Goal: Task Accomplishment & Management: Manage account settings

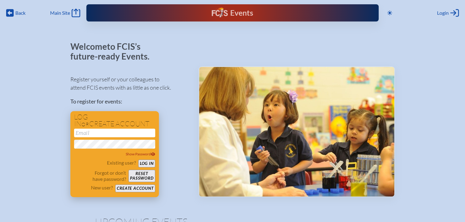
type input "[EMAIL_ADDRESS][DOMAIN_NAME]"
drag, startPoint x: 150, startPoint y: 164, endPoint x: 151, endPoint y: 160, distance: 3.9
click at [150, 164] on button "Log in" at bounding box center [146, 164] width 17 height 8
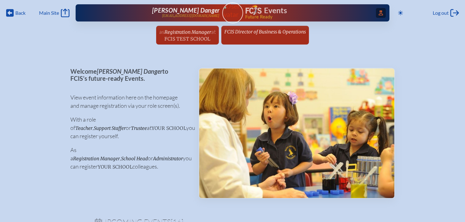
click at [376, 16] on span "Access Users..." at bounding box center [381, 13] width 10 height 10
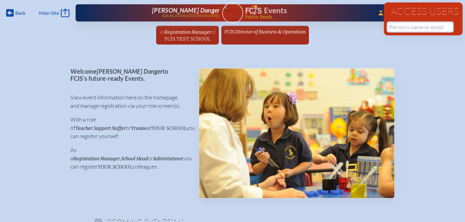
click at [393, 28] on input "text" at bounding box center [419, 26] width 65 height 9
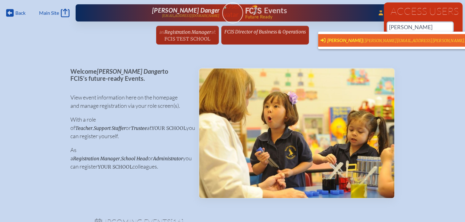
scroll to position [0, 5]
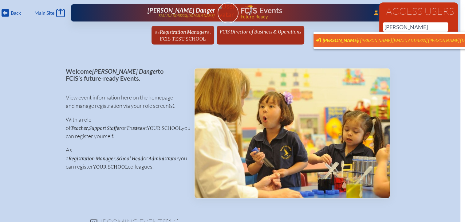
click at [335, 42] on span "[PERSON_NAME]" at bounding box center [339, 40] width 35 height 6
type input "[PERSON_NAME][EMAIL_ADDRESS][PERSON_NAME][DOMAIN_NAME]"
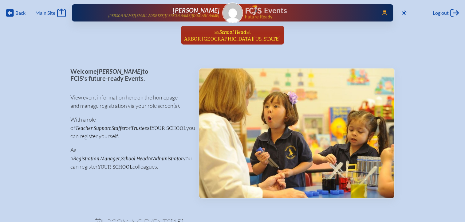
click at [228, 37] on span "Arbor School of Central Florida" at bounding box center [232, 39] width 97 height 6
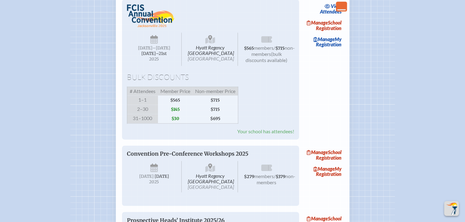
scroll to position [921, 0]
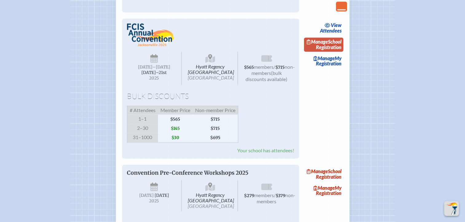
click at [329, 52] on link "Manage School Registration" at bounding box center [323, 44] width 39 height 14
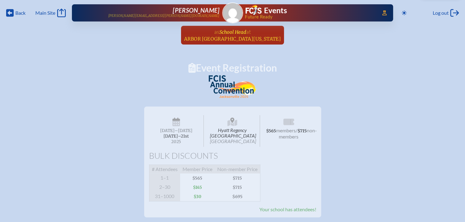
click at [224, 44] on link "as School Head at Arbor School of Central Florida since May 1st, 2005" at bounding box center [233, 35] width 102 height 19
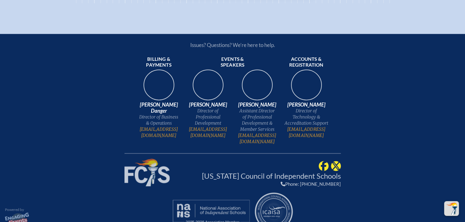
scroll to position [1319, 0]
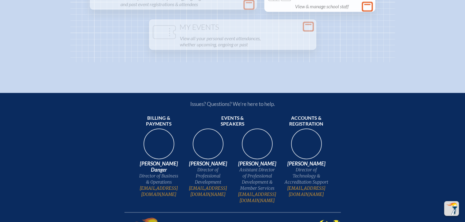
click at [369, 10] on icon at bounding box center [367, 7] width 9 height 8
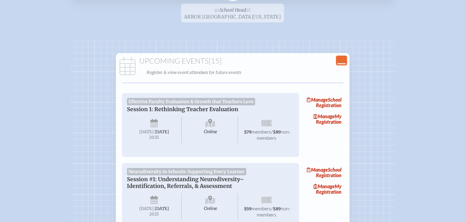
scroll to position [0, 0]
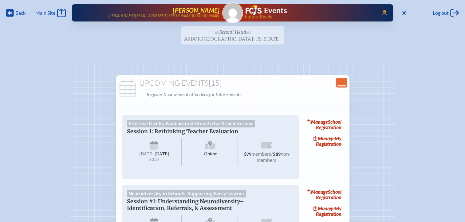
click at [199, 16] on p "wendy.blair@arborschoolflorida.com" at bounding box center [163, 16] width 111 height 4
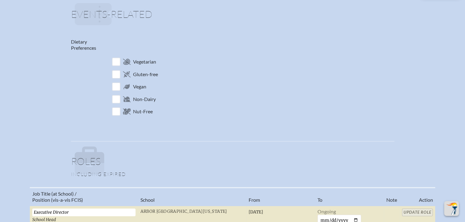
scroll to position [338, 0]
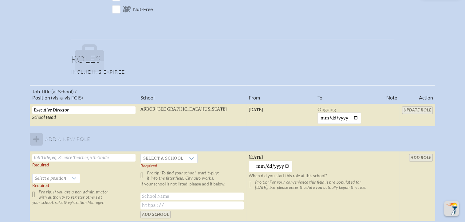
drag, startPoint x: 89, startPoint y: 109, endPoint x: 22, endPoint y: 107, distance: 66.4
click at [22, 107] on div "Job Title (at School) / Position (vis-a-vis FCIS) School From To Note Action Ex…" at bounding box center [233, 156] width 454 height 142
click at [60, 155] on input "text" at bounding box center [83, 158] width 103 height 8
paste input "Executive Director"
type input "Executive Director"
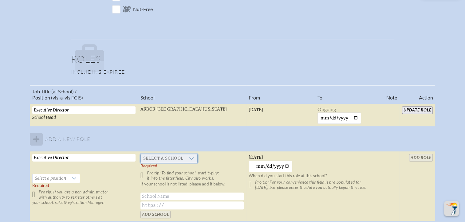
click at [164, 157] on span "Select a school" at bounding box center [163, 158] width 45 height 9
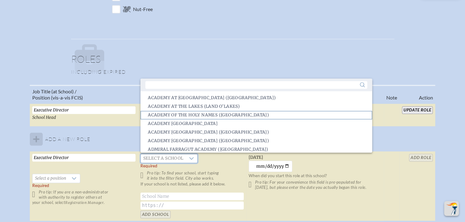
scroll to position [1, 0]
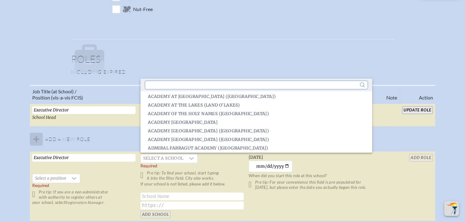
click at [173, 87] on input "text" at bounding box center [255, 85] width 221 height 8
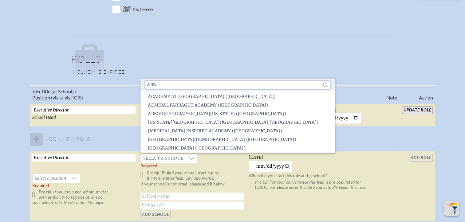
scroll to position [0, 0]
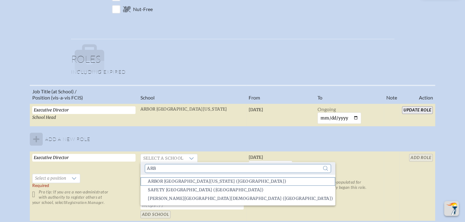
type input "arb"
click at [187, 182] on span "Arbor School of Central Florida (Winter Springs)" at bounding box center [217, 181] width 138 height 6
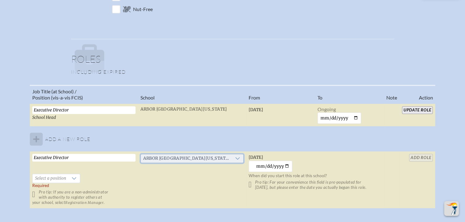
click at [238, 156] on icon at bounding box center [237, 158] width 5 height 5
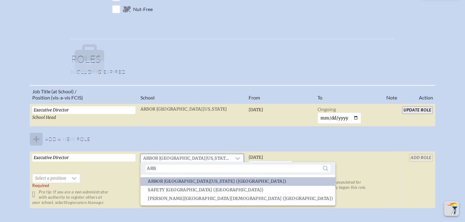
click at [283, 67] on p at bounding box center [234, 58] width 319 height 29
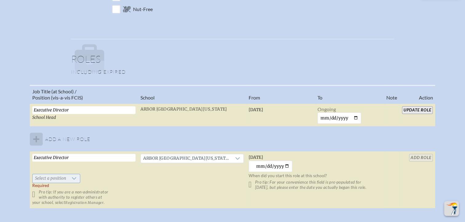
click at [76, 179] on div at bounding box center [74, 178] width 12 height 9
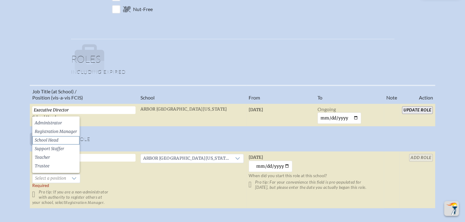
click at [72, 136] on li "School Head" at bounding box center [55, 140] width 47 height 9
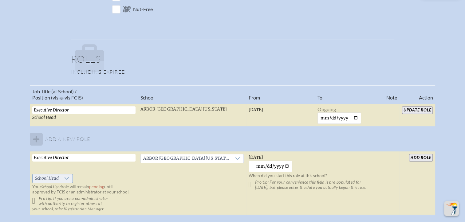
click at [64, 176] on icon at bounding box center [66, 178] width 5 height 5
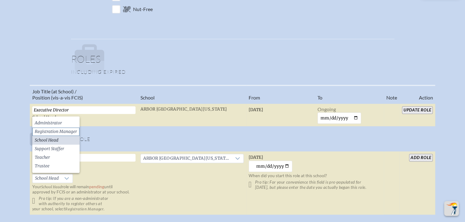
click at [73, 133] on span "Registration Manager" at bounding box center [56, 132] width 42 height 6
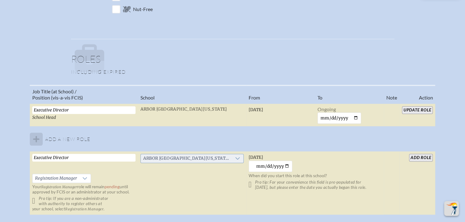
click at [236, 154] on div at bounding box center [238, 158] width 12 height 9
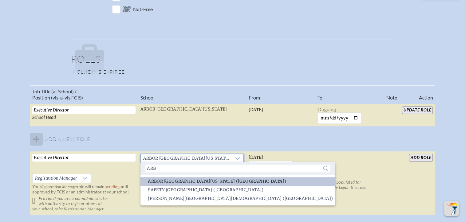
click at [222, 182] on span "Arbor [GEOGRAPHIC_DATA][US_STATE] ([GEOGRAPHIC_DATA])" at bounding box center [217, 181] width 138 height 6
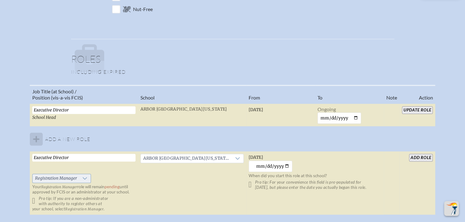
click at [86, 181] on div at bounding box center [85, 178] width 12 height 9
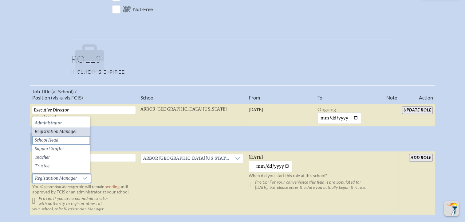
click at [69, 139] on li "School Head" at bounding box center [61, 140] width 58 height 9
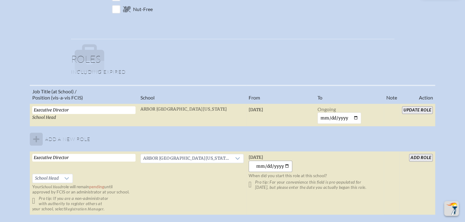
click at [288, 168] on input "[DATE]" at bounding box center [270, 166] width 44 height 11
type input "2025-02-01"
click at [415, 157] on input "add Role" at bounding box center [421, 158] width 24 height 8
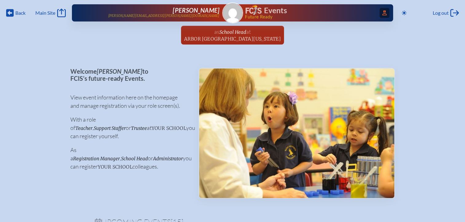
click at [384, 13] on span "Access Users..." at bounding box center [384, 13] width 10 height 10
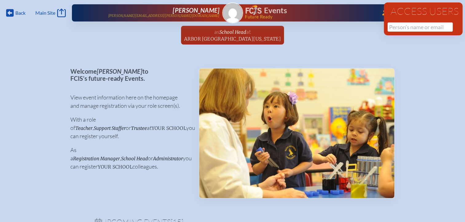
click at [358, 18] on span "Future Ready" at bounding box center [309, 17] width 128 height 4
click at [254, 39] on span "Arbor School of Central Florida" at bounding box center [232, 39] width 97 height 6
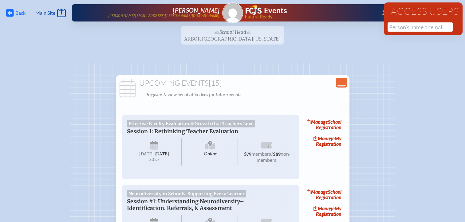
click at [18, 13] on span "Back" at bounding box center [20, 13] width 10 height 6
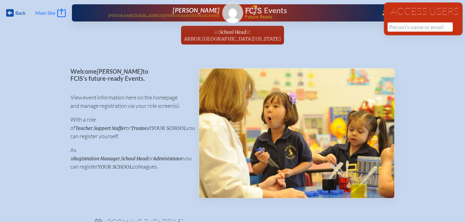
click at [50, 14] on span "Main Site" at bounding box center [45, 13] width 20 height 6
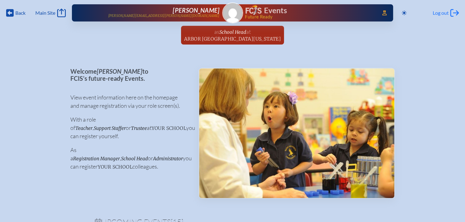
click at [444, 12] on span "Log out" at bounding box center [440, 13] width 16 height 6
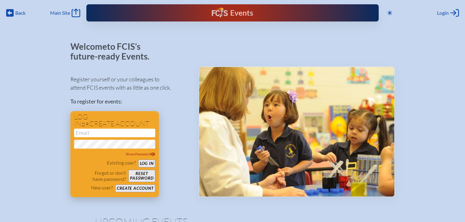
type input "[EMAIL_ADDRESS][DOMAIN_NAME]"
click at [146, 161] on button "Log in" at bounding box center [146, 164] width 17 height 8
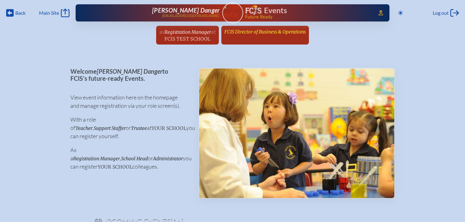
click at [258, 30] on span "FCIS Director of Business & Operations" at bounding box center [264, 32] width 81 height 6
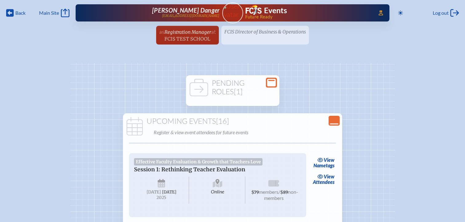
click at [246, 80] on h1 "Pending Roles [1]" at bounding box center [232, 87] width 88 height 17
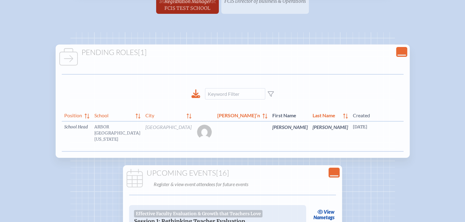
scroll to position [0, 18]
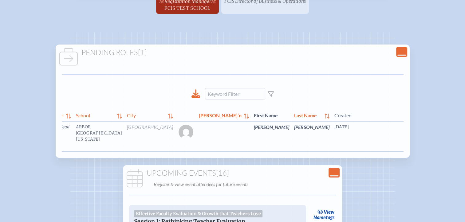
click at [448, 142] on link "edit Person’s Details" at bounding box center [458, 136] width 21 height 19
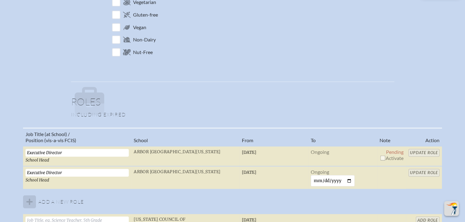
scroll to position [338, 0]
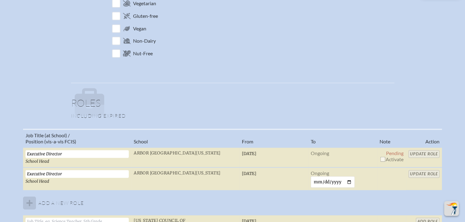
click at [381, 157] on input "checkbox" at bounding box center [382, 159] width 5 height 5
checkbox input "true"
click at [413, 153] on input "Update Role" at bounding box center [423, 154] width 31 height 8
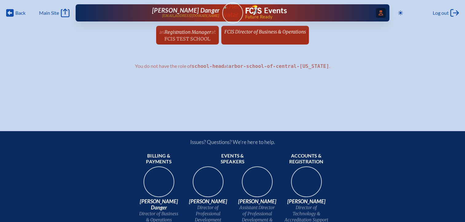
click at [373, 10] on div "Access Users... [PERSON_NAME] Danger [EMAIL_ADDRESS][DOMAIN_NAME] Events Future…" at bounding box center [233, 12] width 314 height 17
click at [382, 17] on span "Access Users..." at bounding box center [381, 13] width 10 height 10
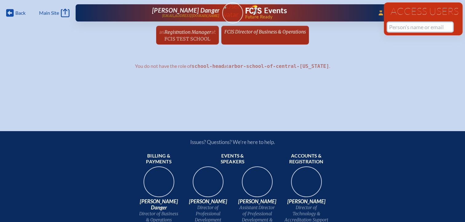
click at [400, 29] on input "text" at bounding box center [419, 26] width 65 height 9
drag, startPoint x: 425, startPoint y: 28, endPoint x: 361, endPoint y: 25, distance: 63.9
click at [361, 25] on div "Back Back Main Site Main Site Toggle to Dark Mode Log out Log out ...Close Acce…" at bounding box center [232, 24] width 465 height 48
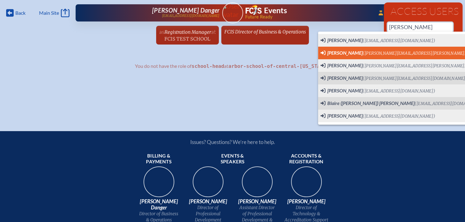
scroll to position [0, 5]
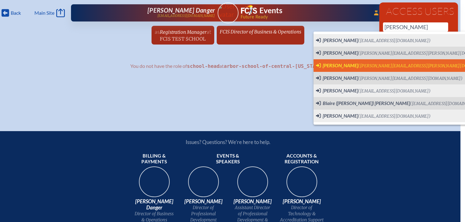
click at [339, 67] on span "[PERSON_NAME]" at bounding box center [339, 65] width 35 height 6
type input "[PERSON_NAME][EMAIL_ADDRESS][PERSON_NAME][DOMAIN_NAME]"
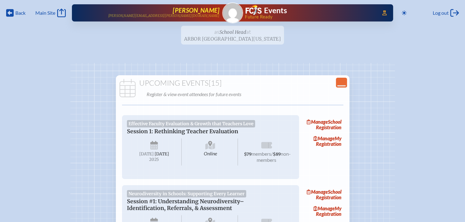
click at [209, 17] on p "[PERSON_NAME][EMAIL_ADDRESS][PERSON_NAME][DOMAIN_NAME]" at bounding box center [163, 16] width 111 height 4
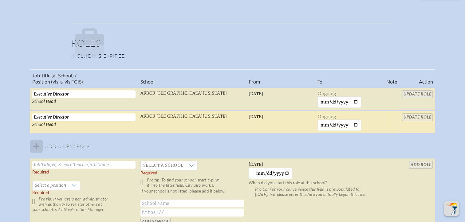
scroll to position [369, 0]
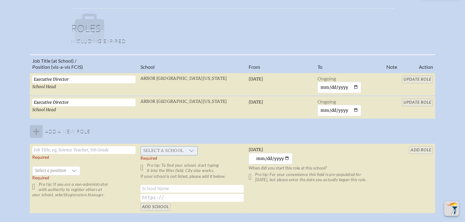
click at [192, 148] on icon at bounding box center [191, 150] width 5 height 5
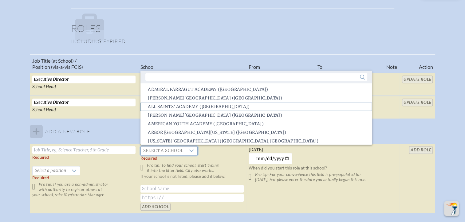
scroll to position [63, 0]
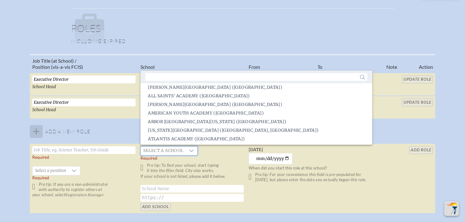
click at [17, 123] on div "Job Title (at School) / Position (vis-a-vis FCIS) School From To Note Action Ex…" at bounding box center [233, 136] width 454 height 165
